Goal: Task Accomplishment & Management: Use online tool/utility

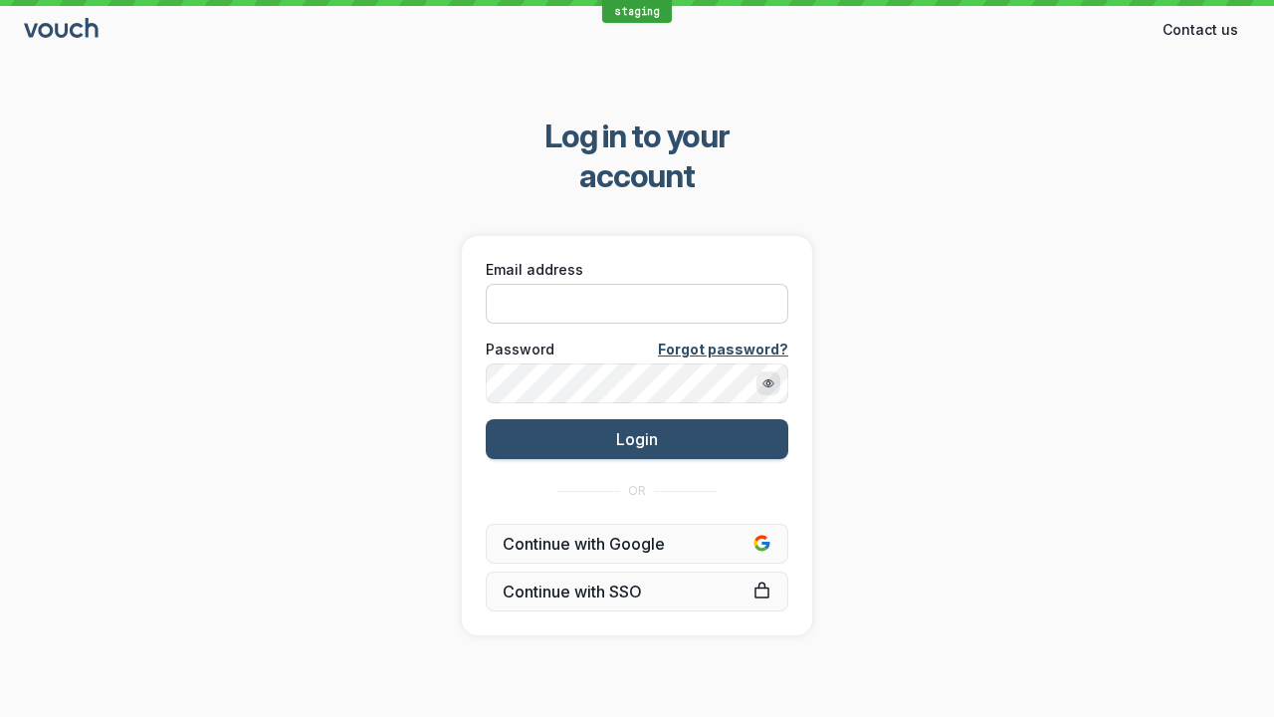
click at [615, 284] on input "Email address" at bounding box center [637, 304] width 303 height 40
click at [637, 284] on input "Email address" at bounding box center [637, 304] width 303 height 40
paste input "[EMAIL_ADDRESS][DOMAIN_NAME]"
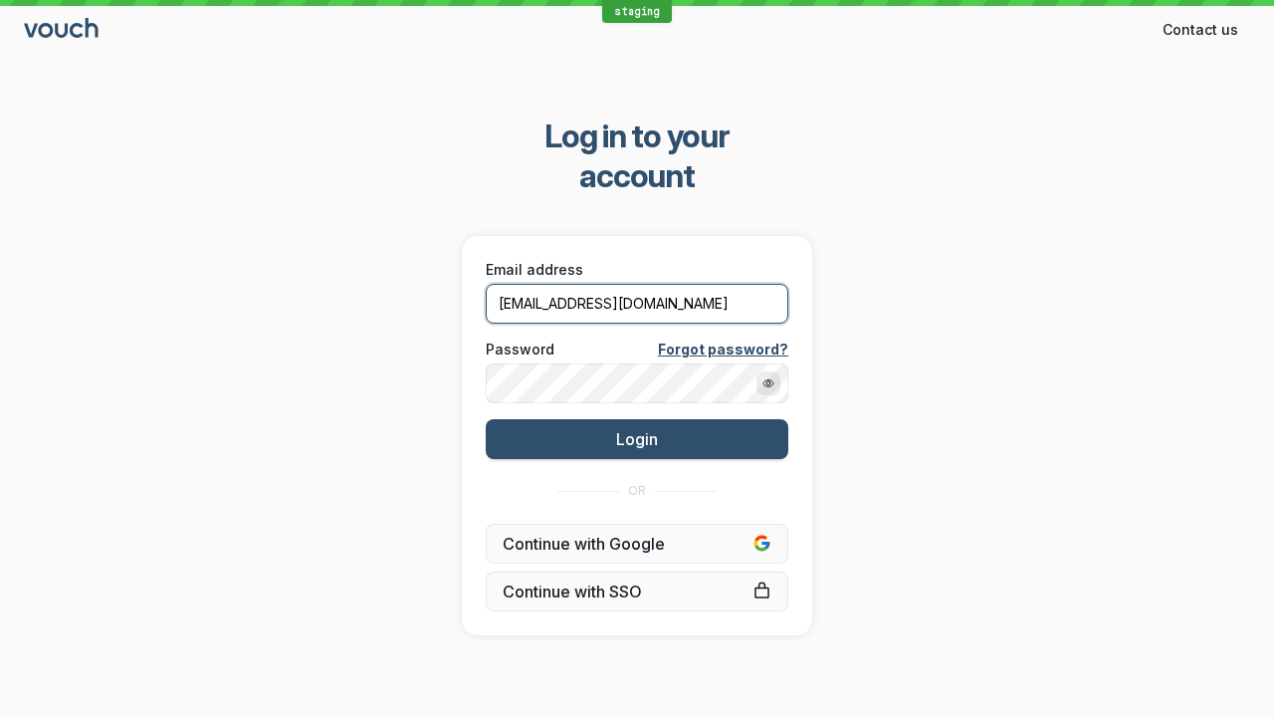
type input "[EMAIL_ADDRESS][DOMAIN_NAME]"
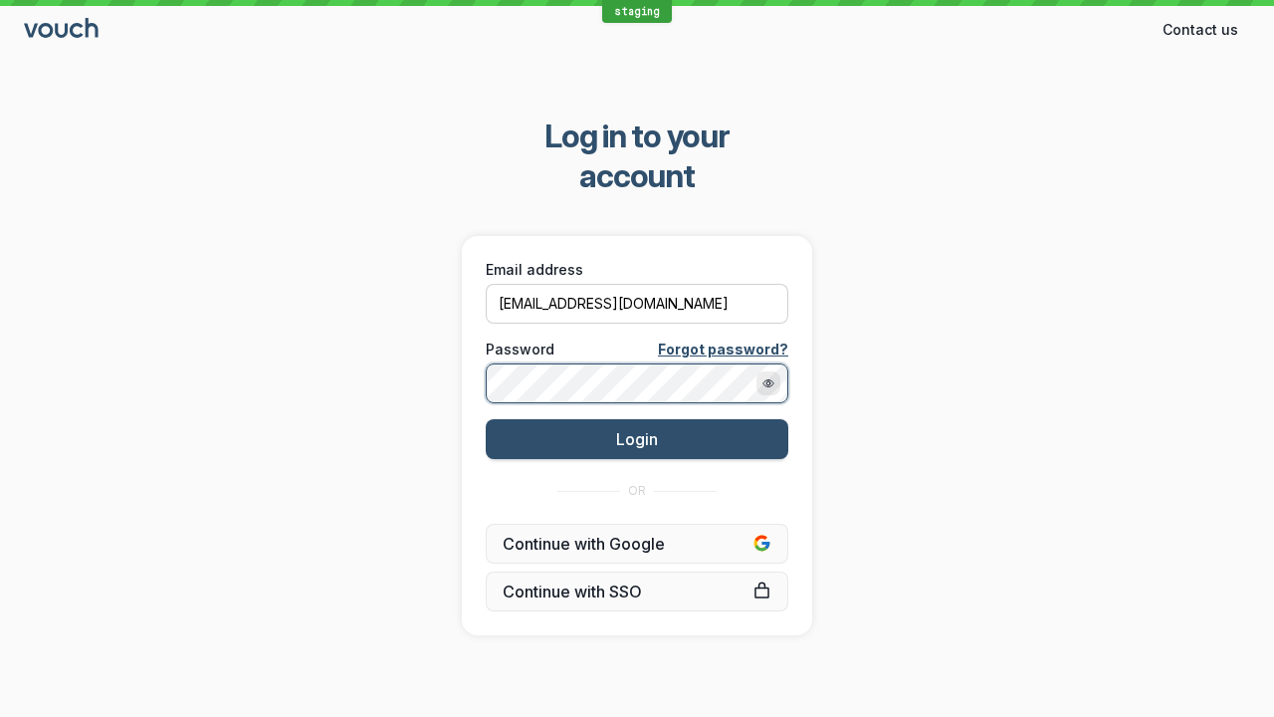
click at [486, 419] on button "Login" at bounding box center [637, 439] width 303 height 40
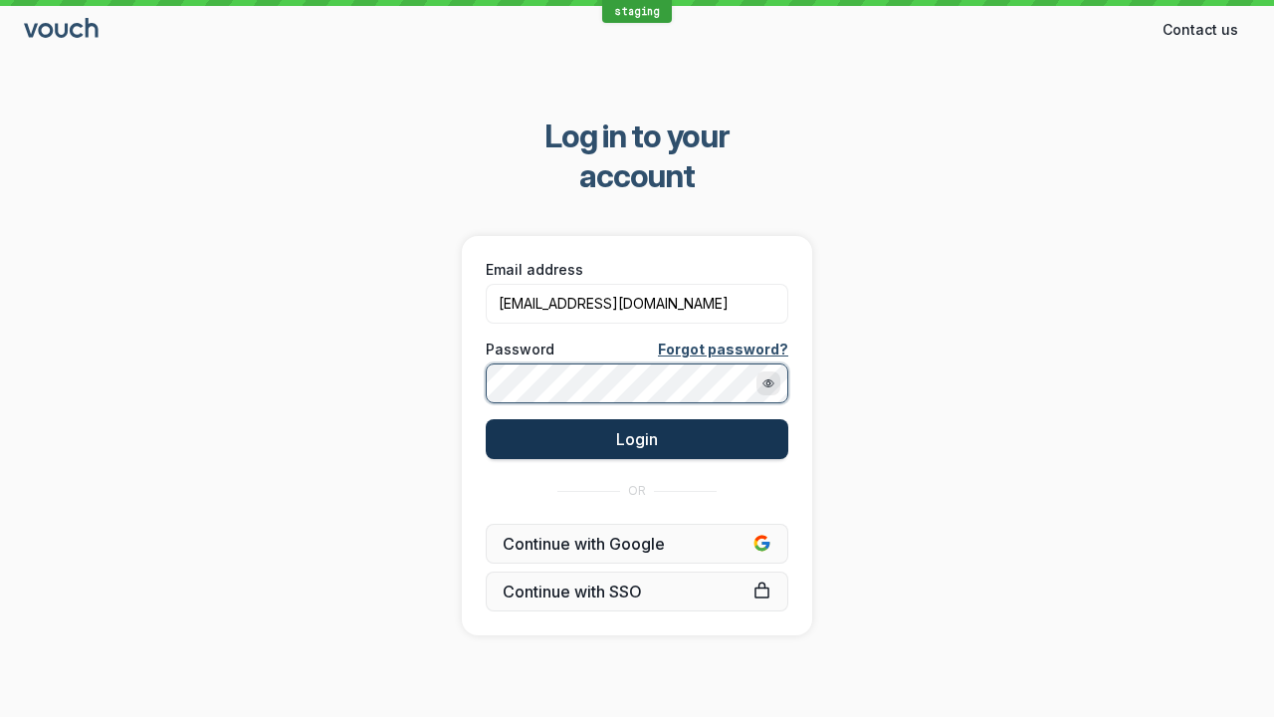
click at [698, 419] on button "Login" at bounding box center [637, 439] width 303 height 40
click at [637, 429] on span "Login" at bounding box center [637, 439] width 42 height 20
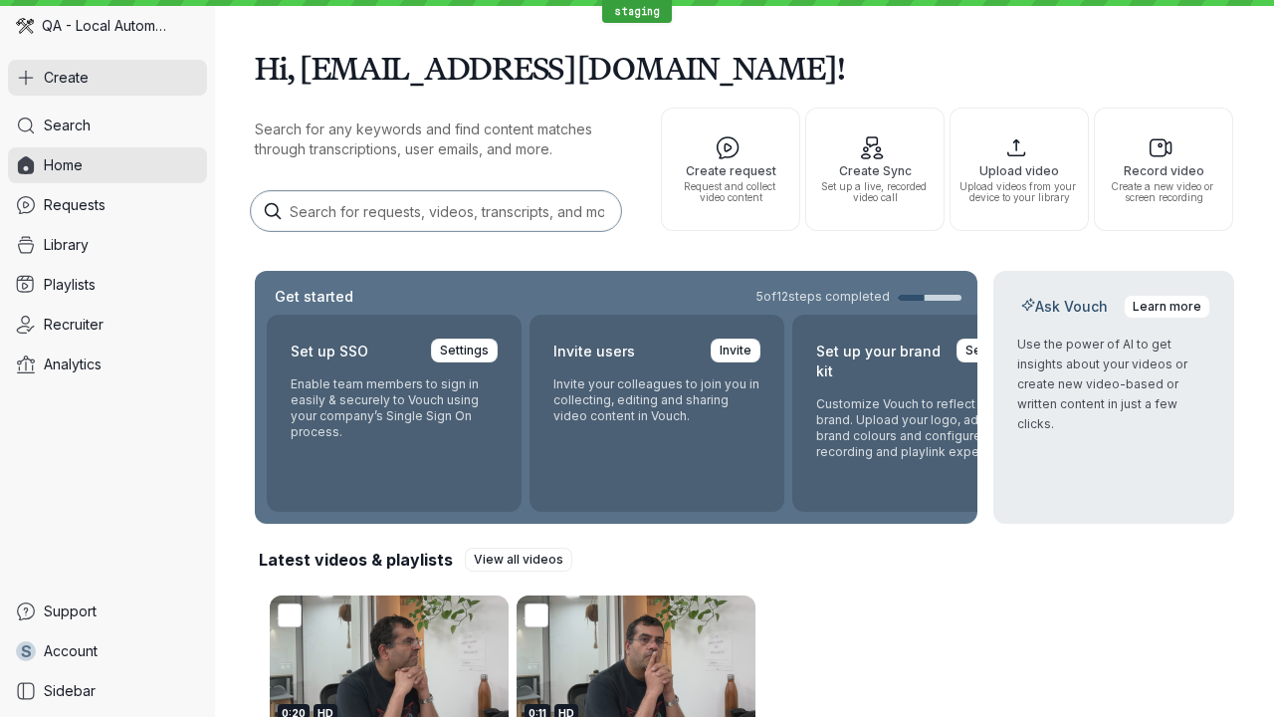
click at [90, 93] on button "Create" at bounding box center [107, 78] width 199 height 36
click at [108, 78] on button "Create" at bounding box center [107, 78] width 199 height 36
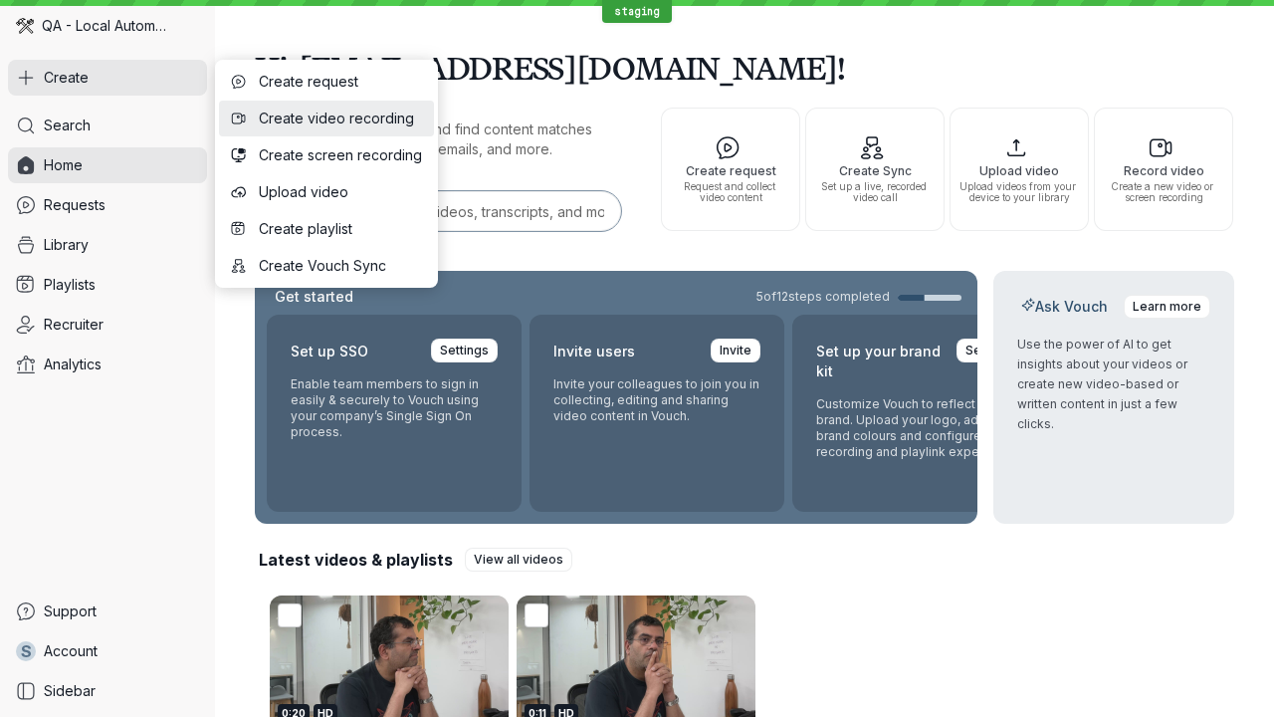
click at [376, 132] on button "Create video recording" at bounding box center [326, 119] width 215 height 36
